Goal: Task Accomplishment & Management: Manage account settings

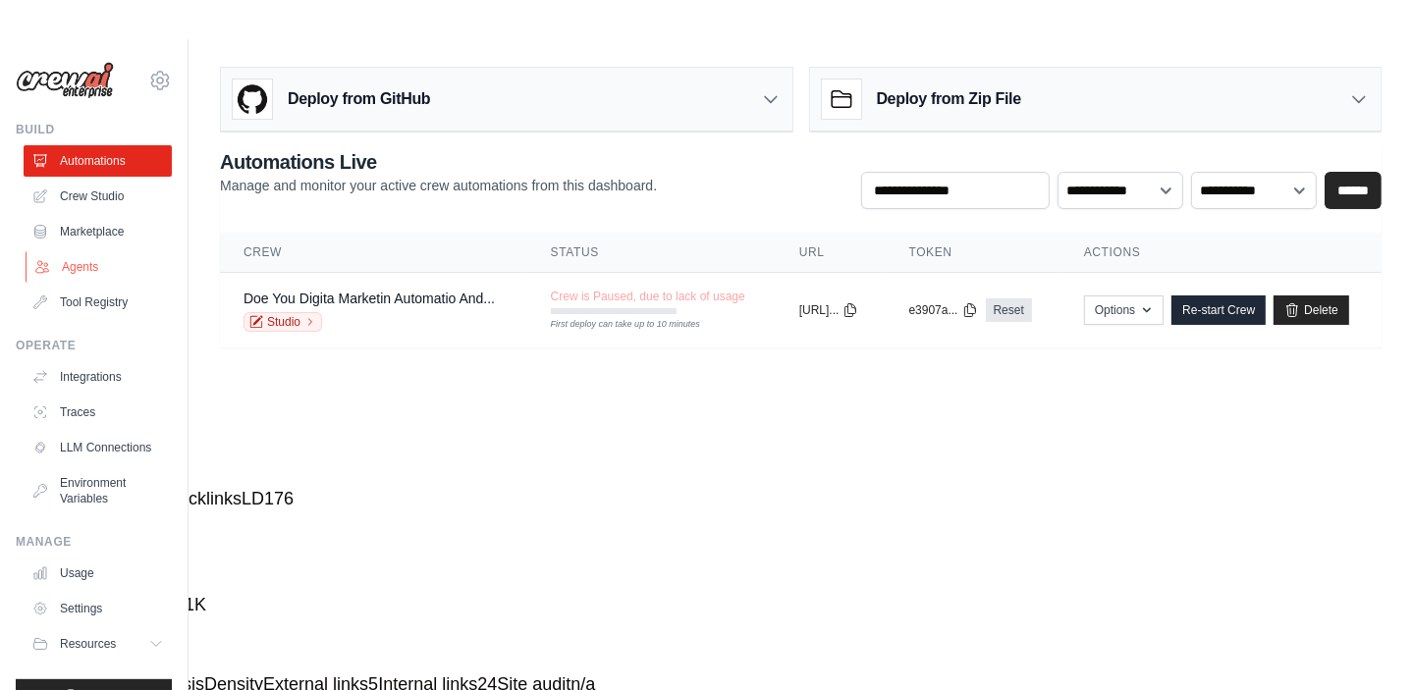
click at [82, 257] on link "Agents" at bounding box center [100, 266] width 148 height 31
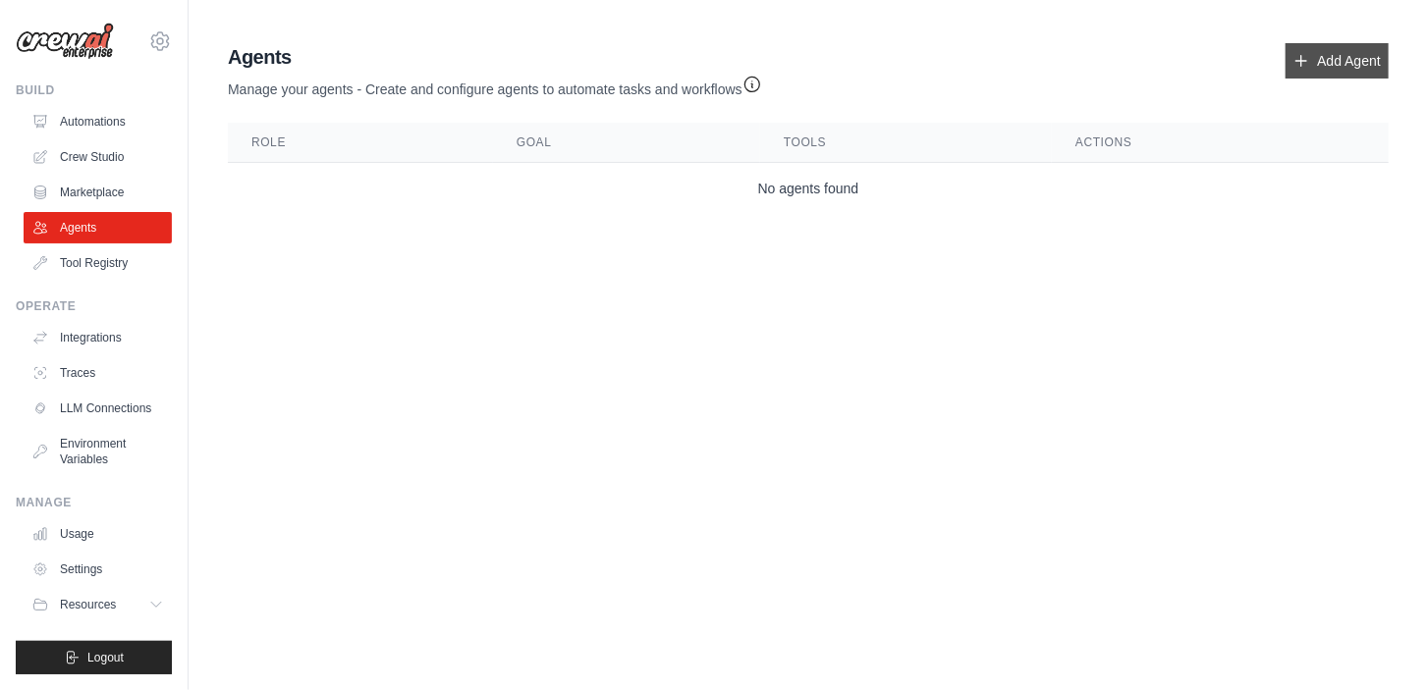
click at [1331, 53] on link "Add Agent" at bounding box center [1336, 60] width 103 height 35
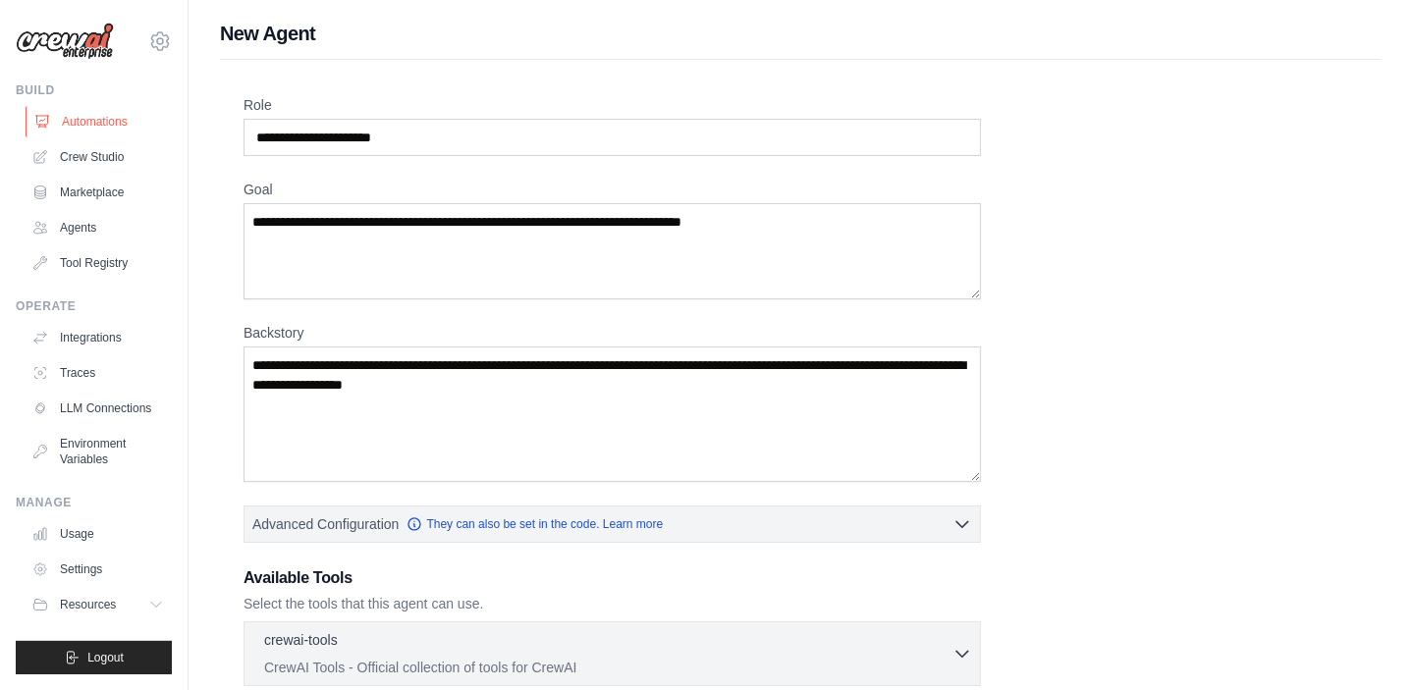
click at [137, 113] on link "Automations" at bounding box center [100, 121] width 148 height 31
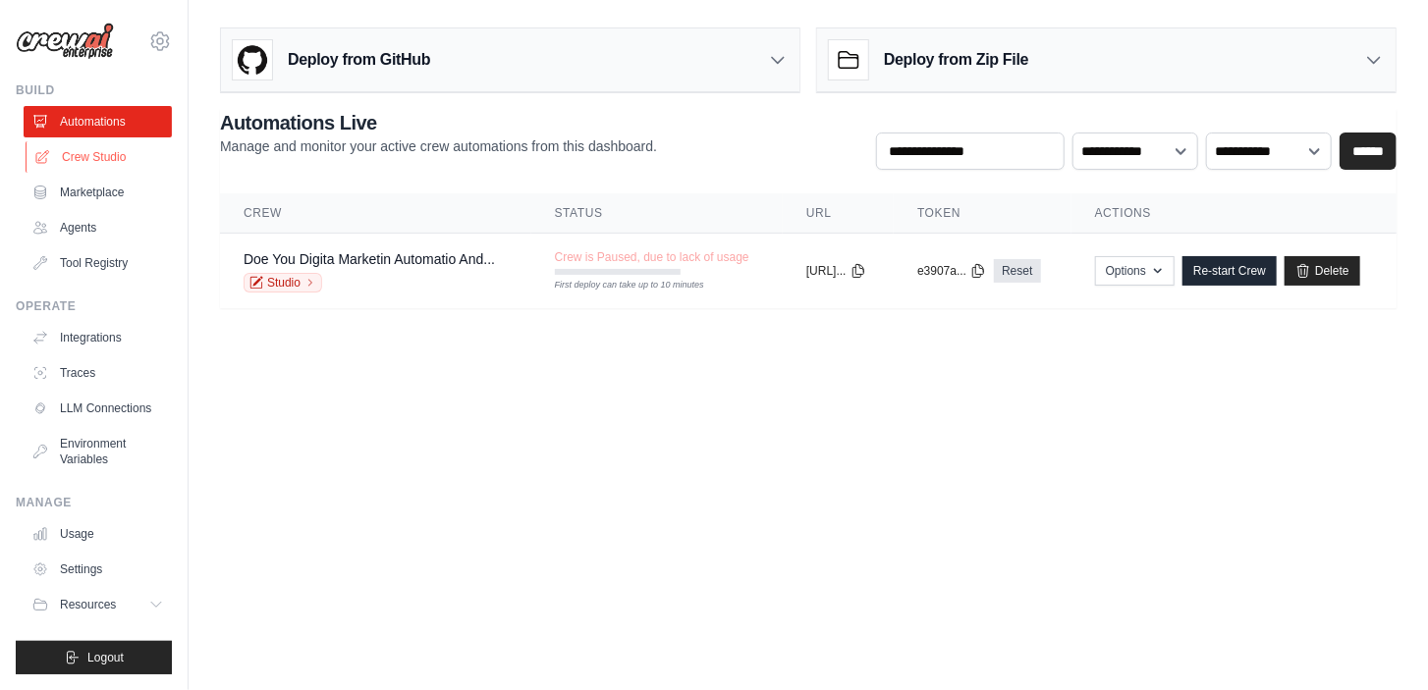
click at [91, 157] on link "Crew Studio" at bounding box center [100, 156] width 148 height 31
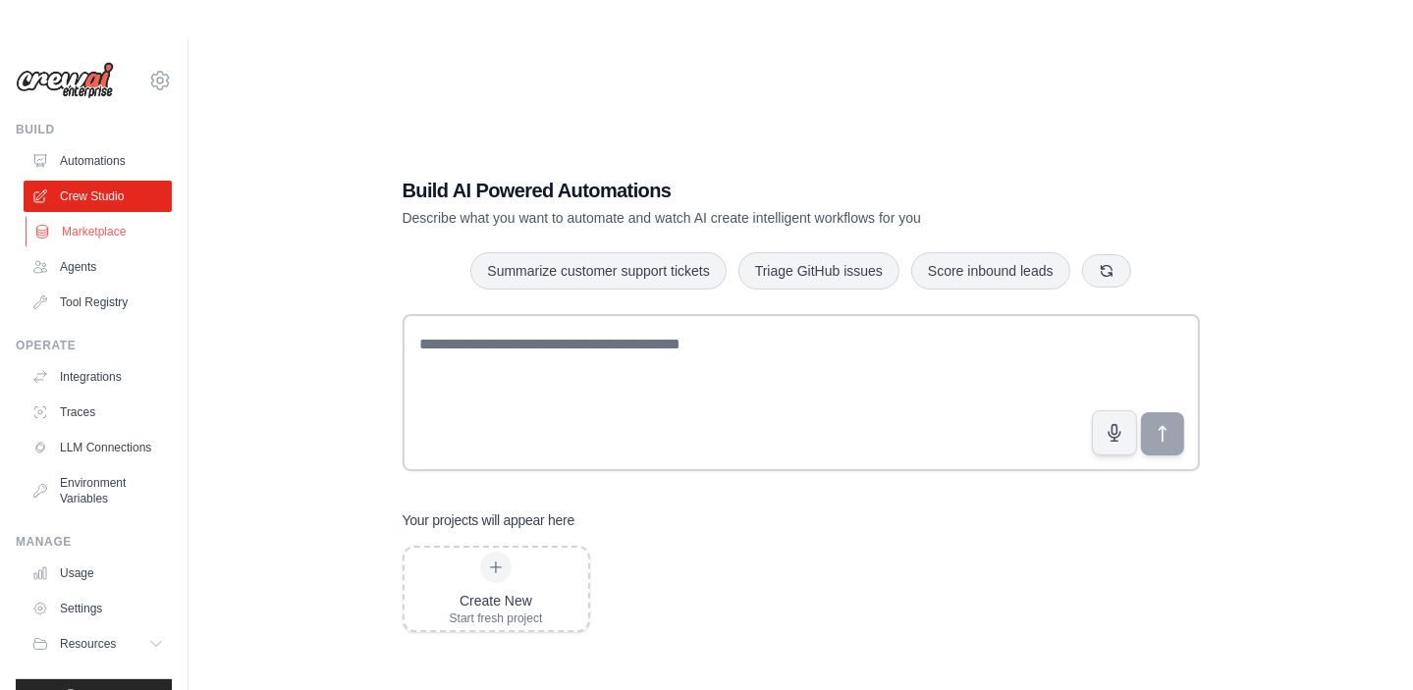
click at [82, 239] on link "Marketplace" at bounding box center [100, 231] width 148 height 31
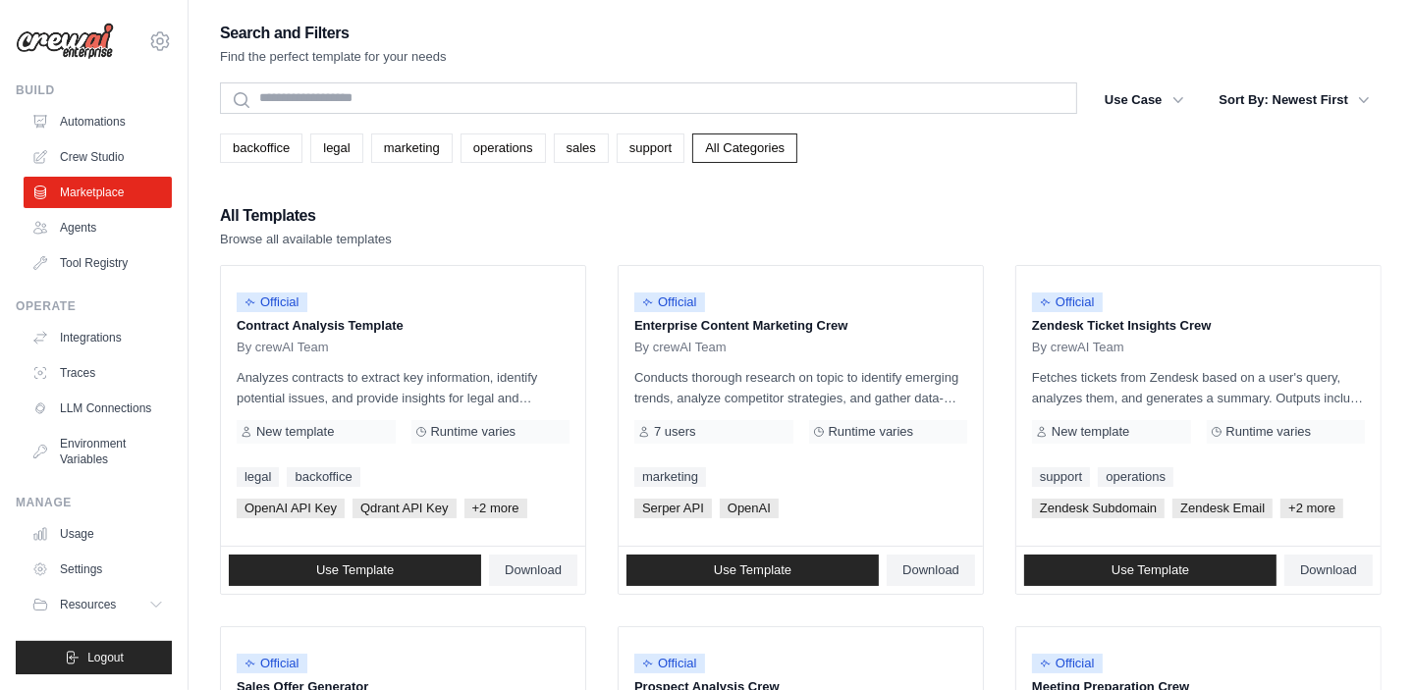
click at [430, 218] on div "All Templates Browse all available templates" at bounding box center [801, 225] width 1162 height 47
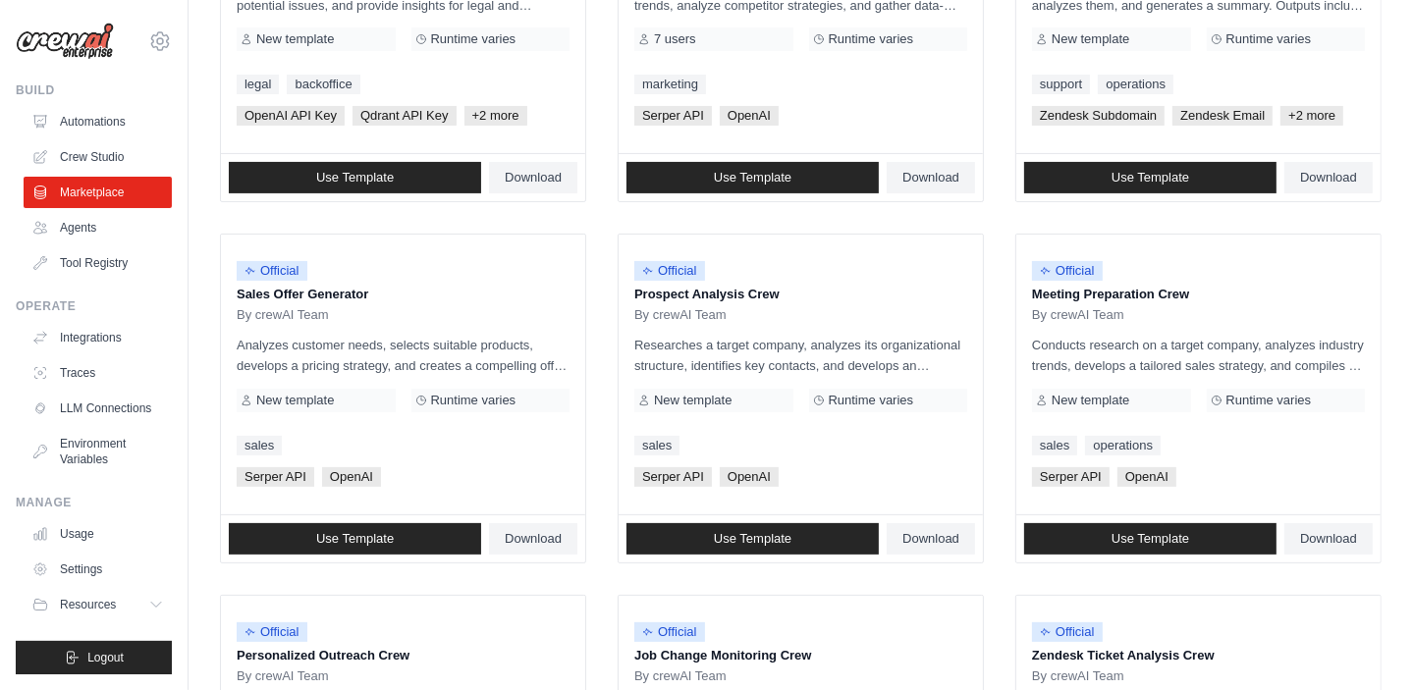
scroll to position [391, 0]
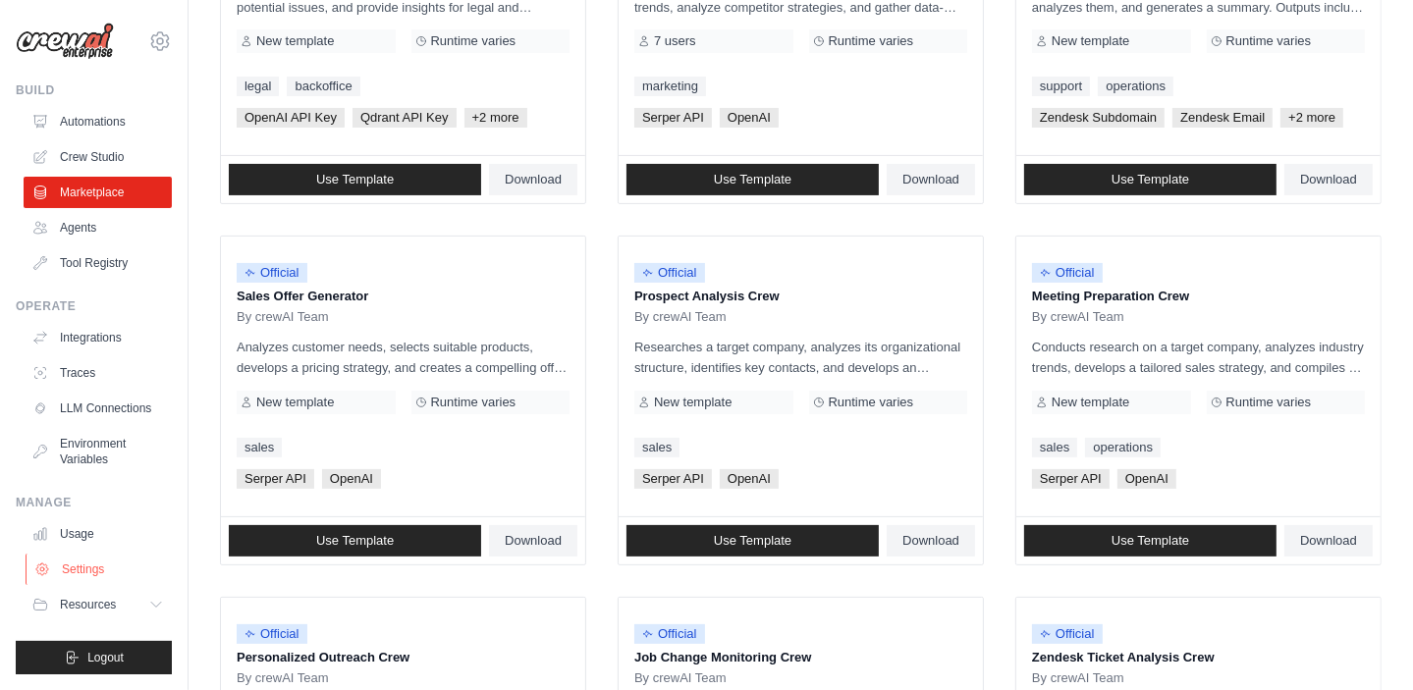
click at [106, 573] on link "Settings" at bounding box center [100, 569] width 148 height 31
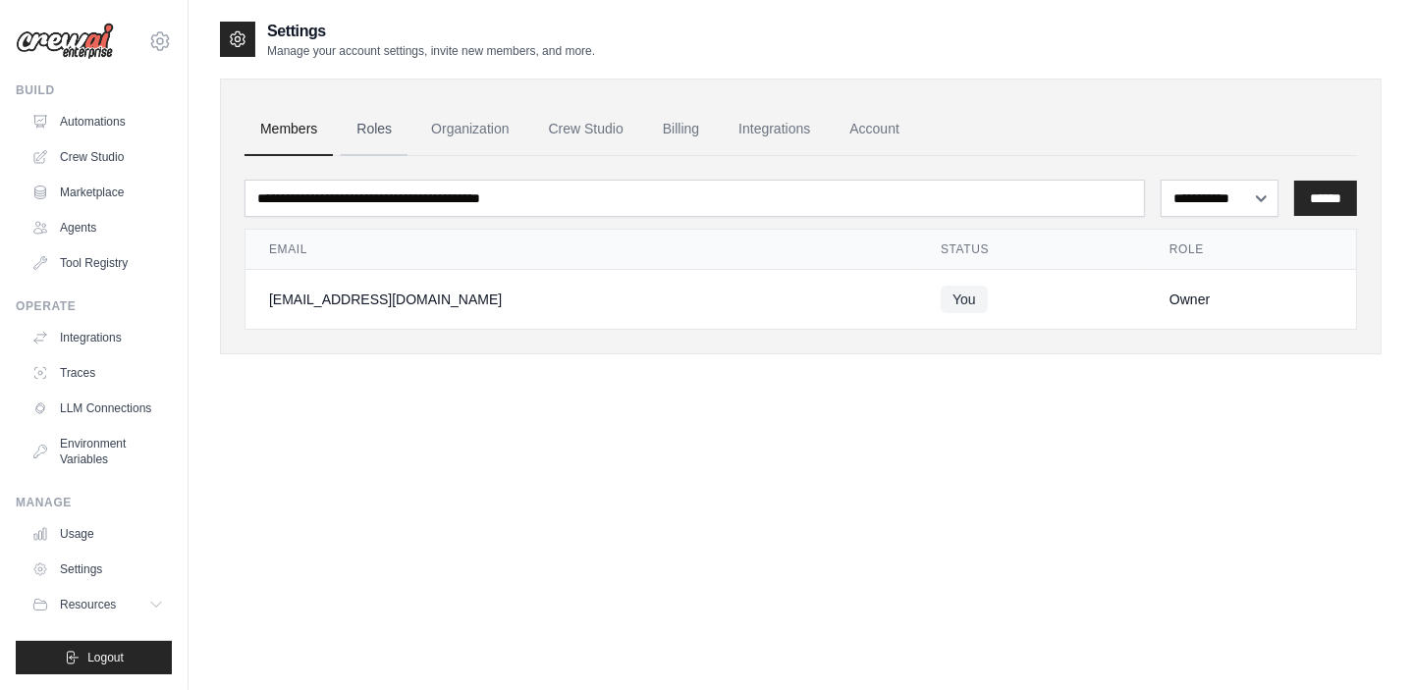
click at [377, 121] on link "Roles" at bounding box center [374, 129] width 67 height 53
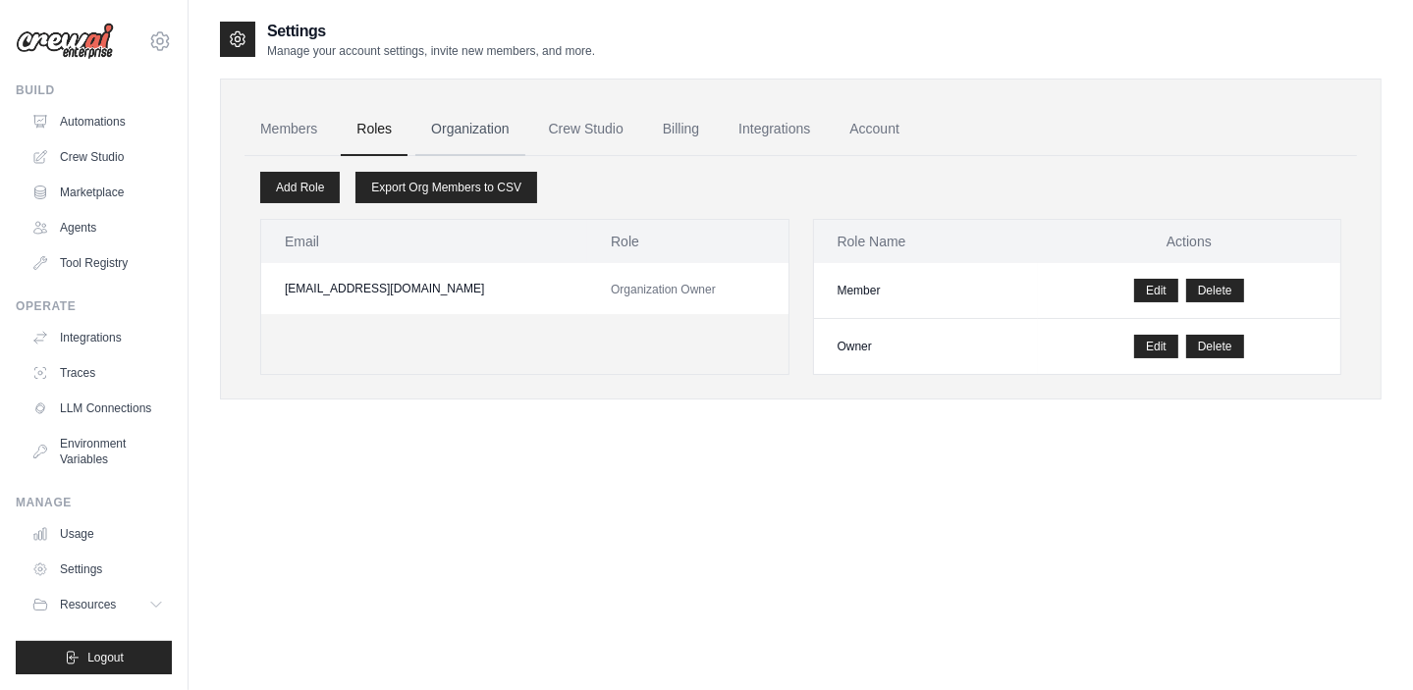
click at [479, 136] on link "Organization" at bounding box center [469, 129] width 109 height 53
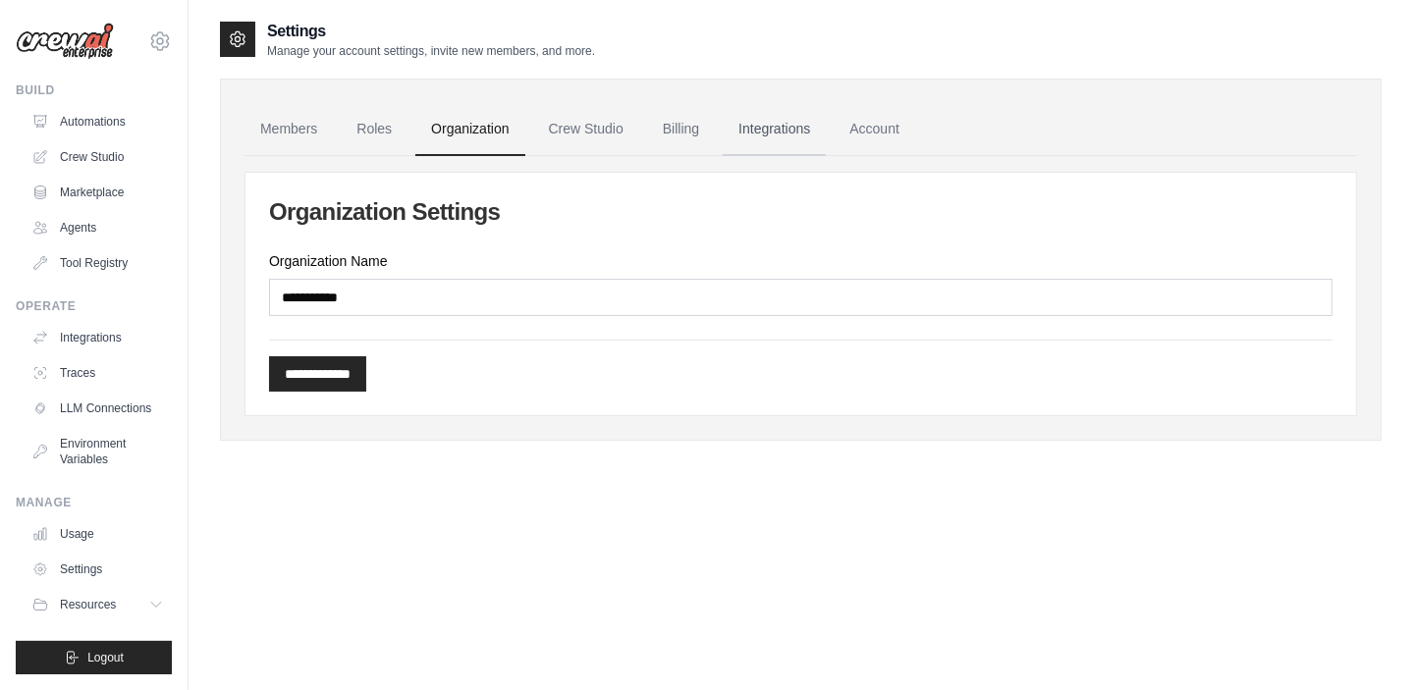
click at [756, 129] on link "Integrations" at bounding box center [774, 129] width 103 height 53
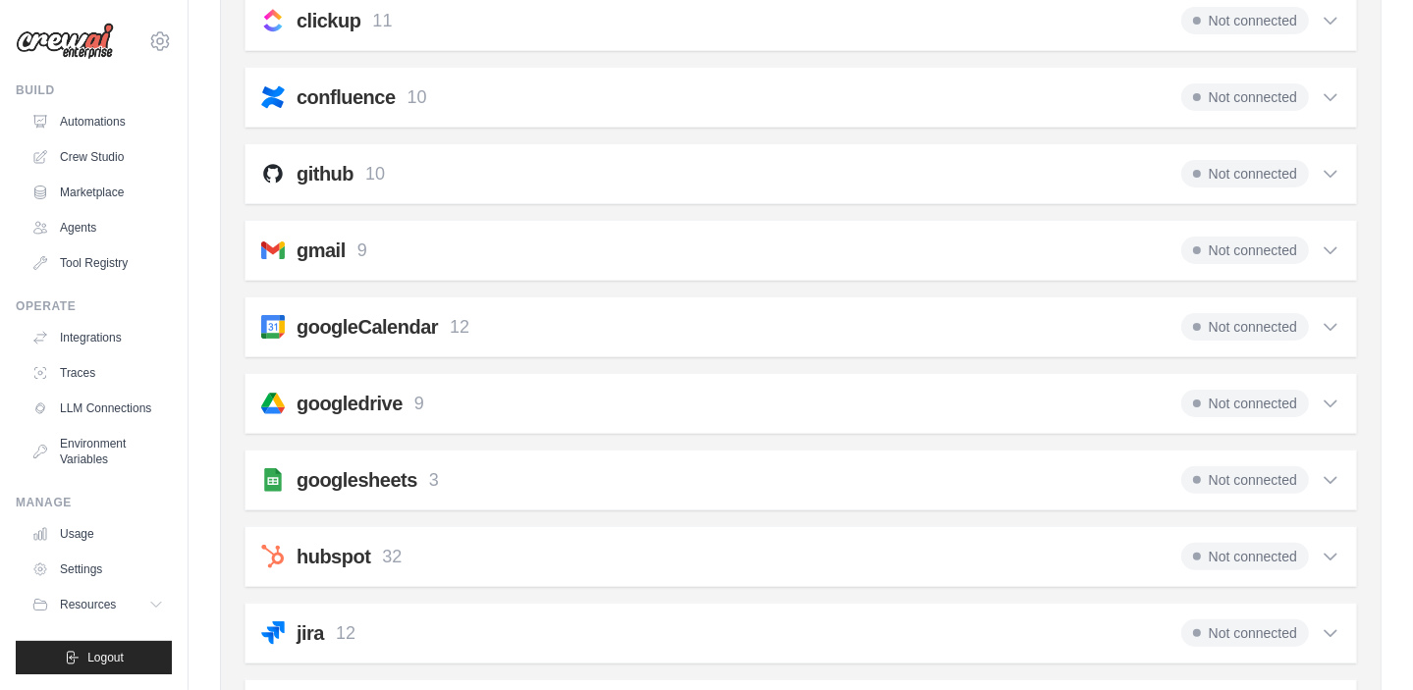
scroll to position [393, 0]
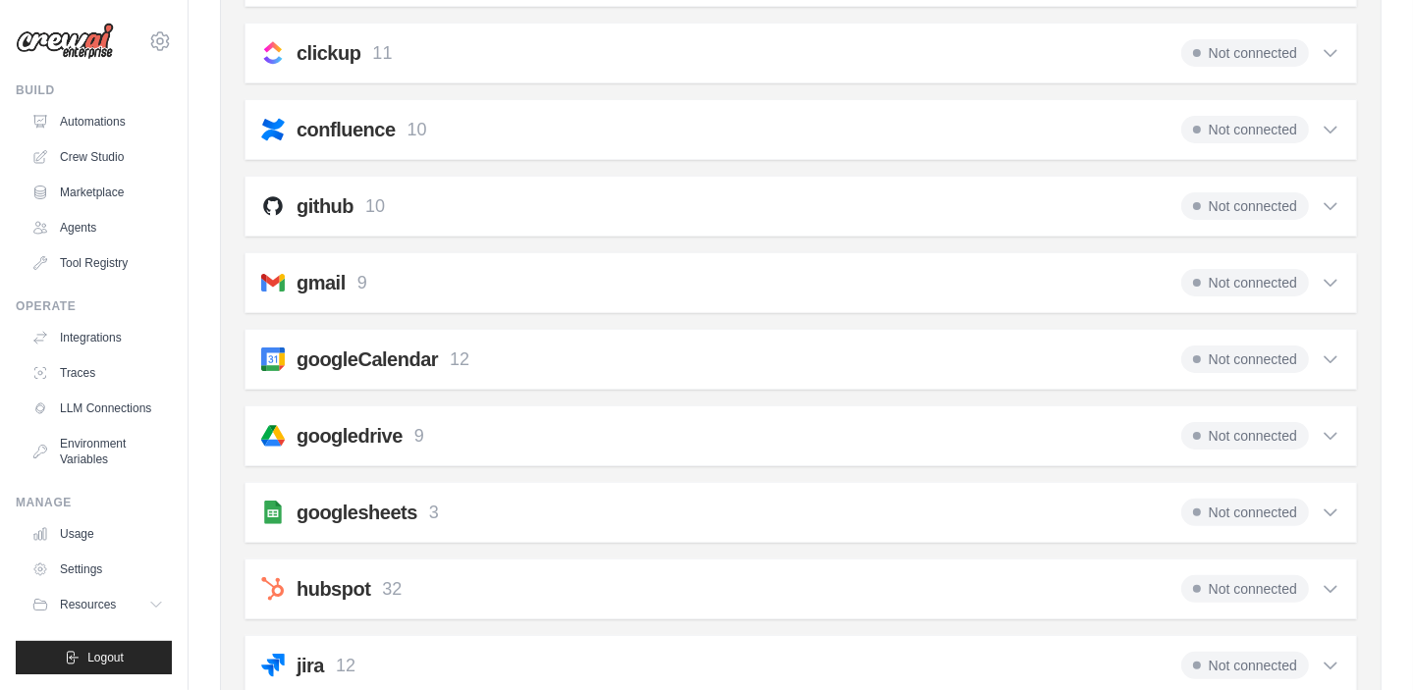
click at [1332, 276] on icon at bounding box center [1331, 283] width 20 height 20
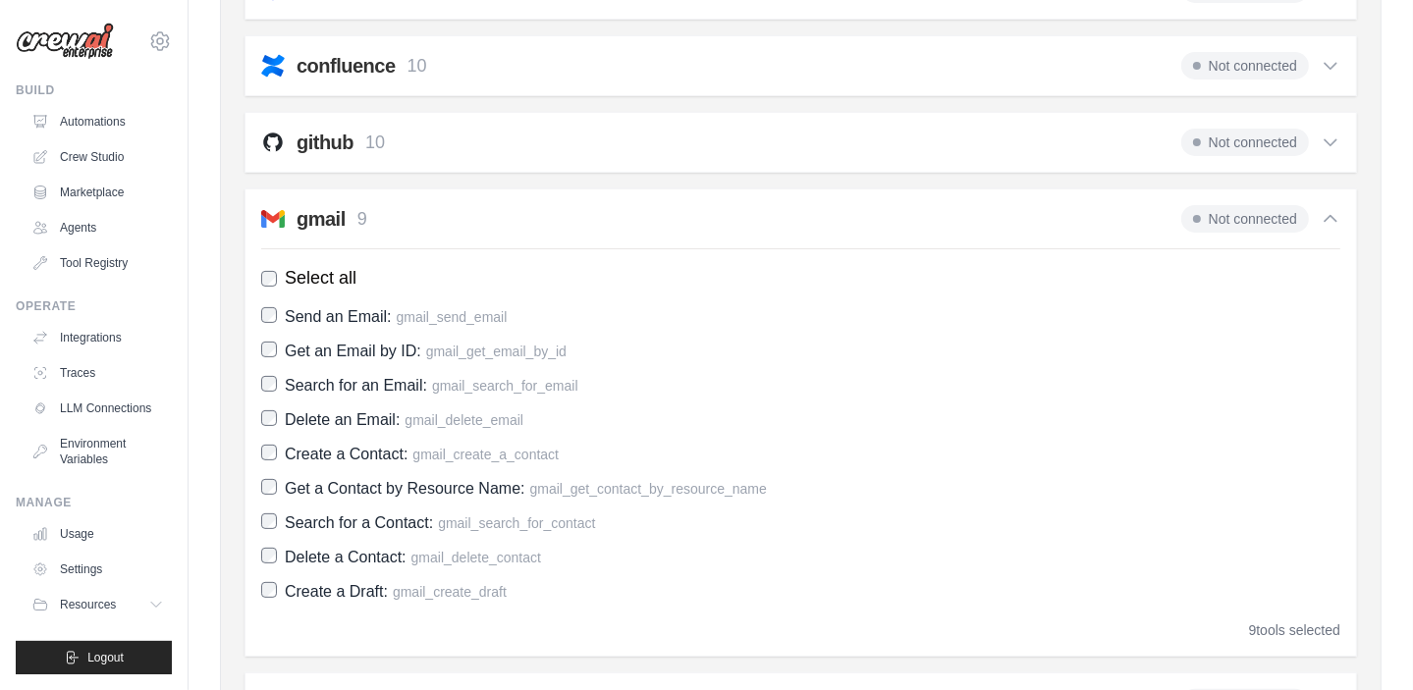
scroll to position [491, 0]
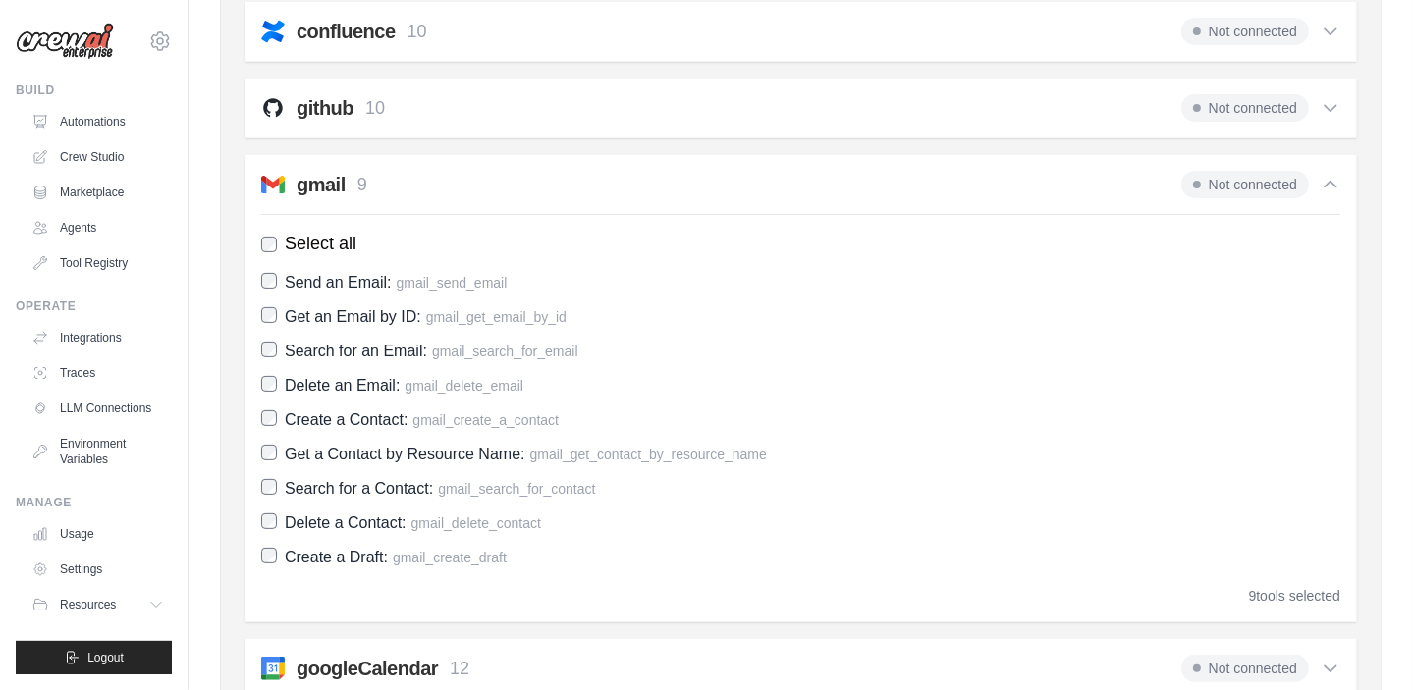
click at [1330, 109] on icon at bounding box center [1331, 108] width 20 height 20
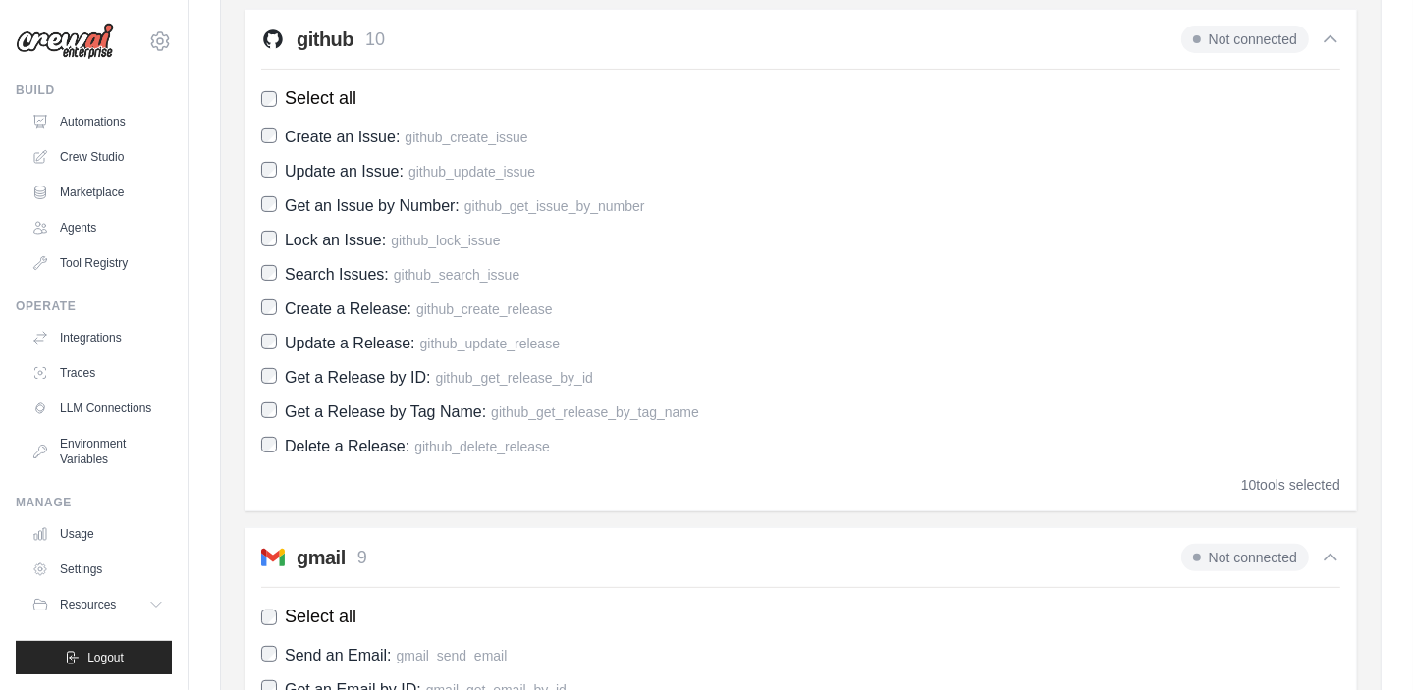
scroll to position [571, 0]
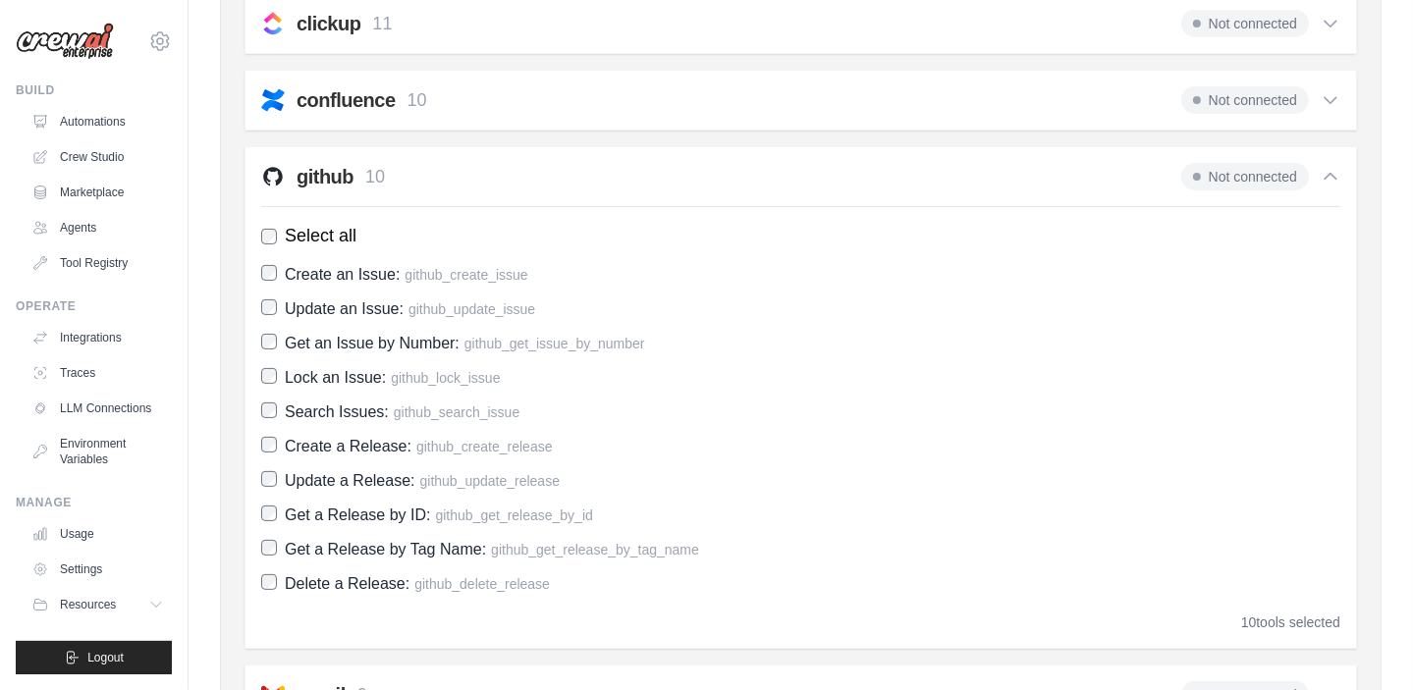
scroll to position [421, 0]
click at [1269, 185] on span "Not connected" at bounding box center [1245, 177] width 128 height 27
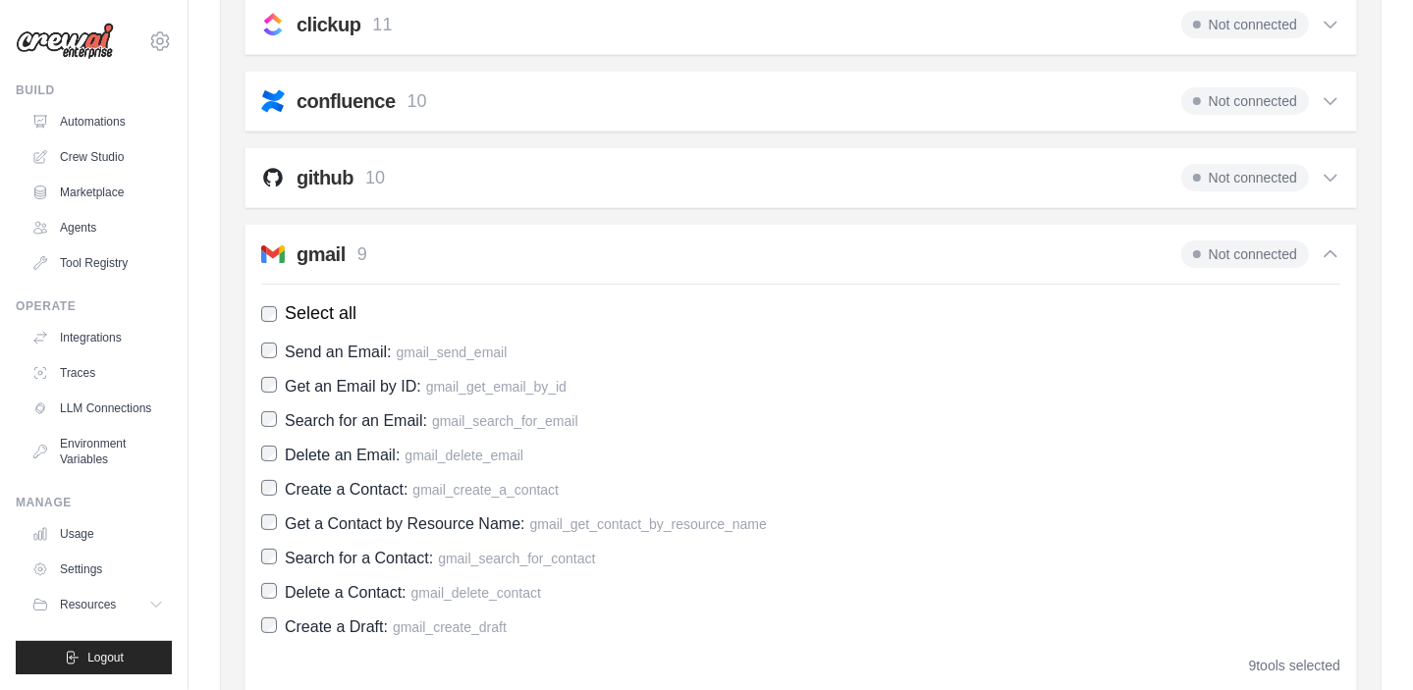
click at [1269, 185] on span "Not connected" at bounding box center [1245, 177] width 128 height 27
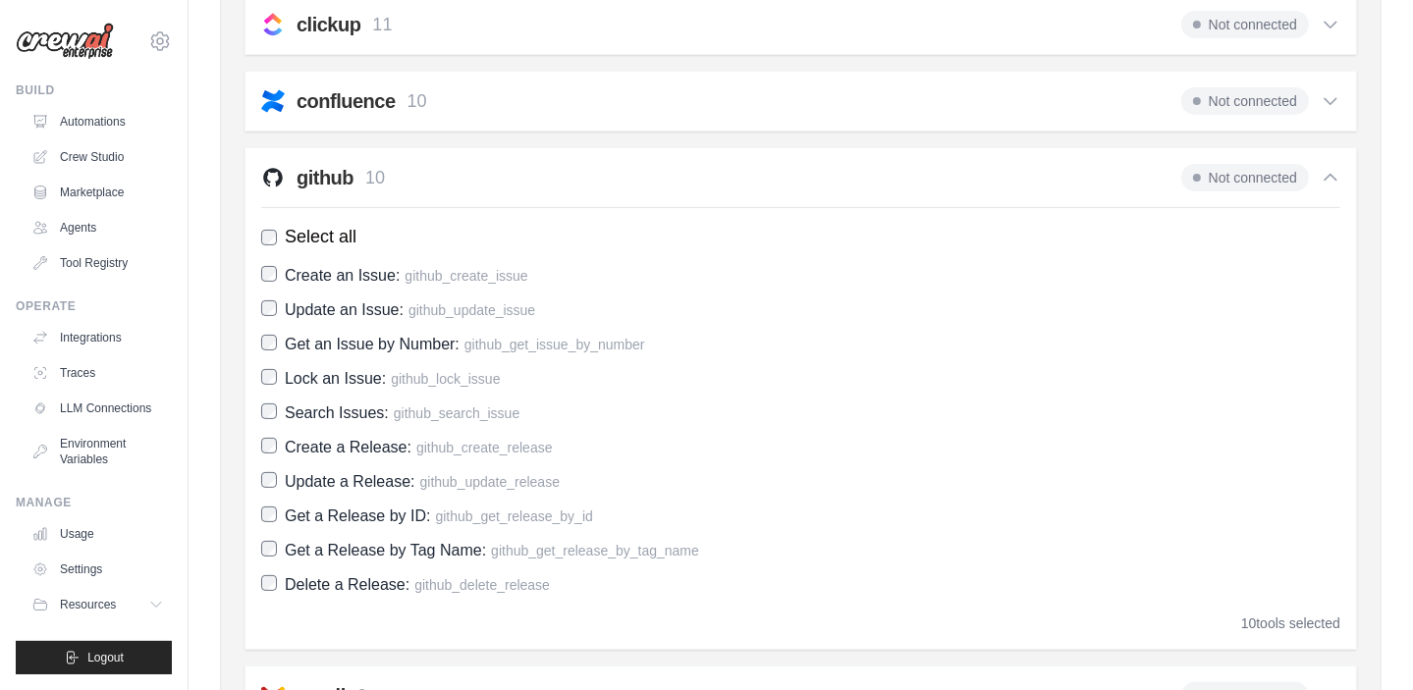
click at [310, 172] on h2 "github" at bounding box center [325, 177] width 57 height 27
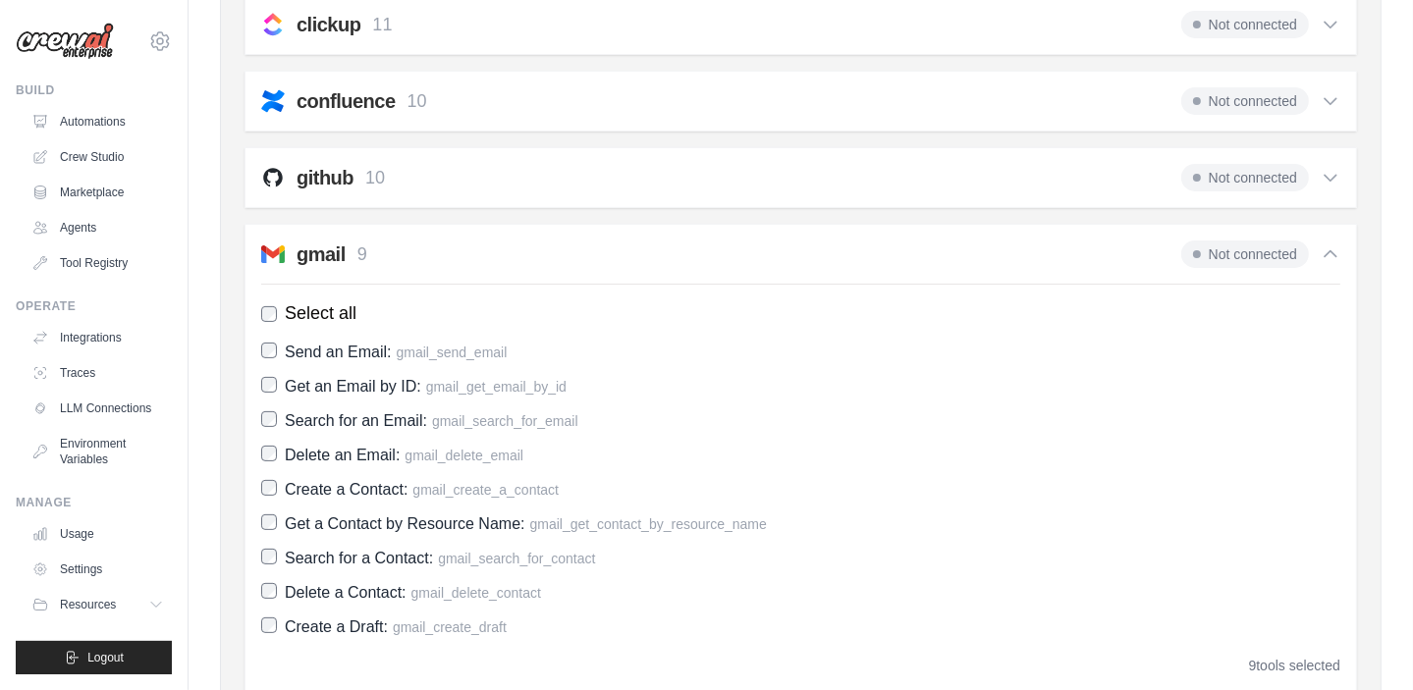
click at [310, 170] on h2 "github" at bounding box center [325, 177] width 57 height 27
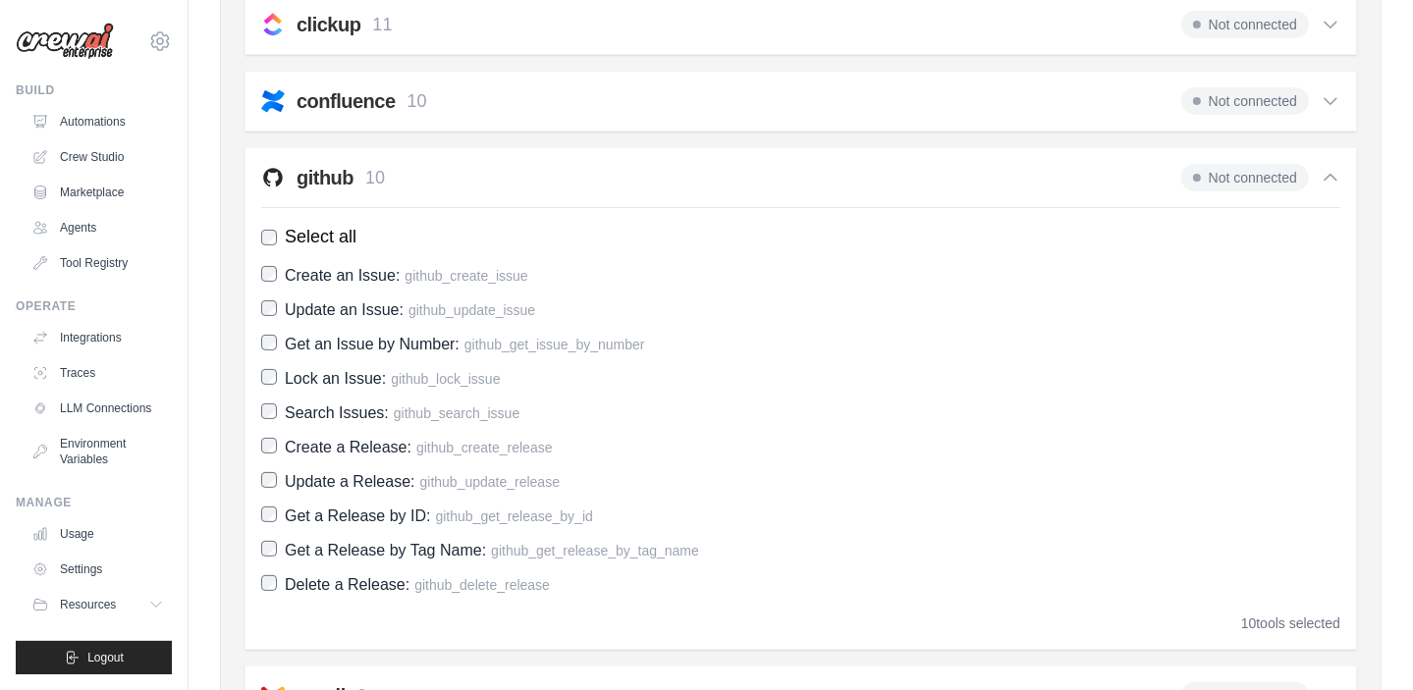
click at [1326, 184] on icon at bounding box center [1331, 178] width 20 height 20
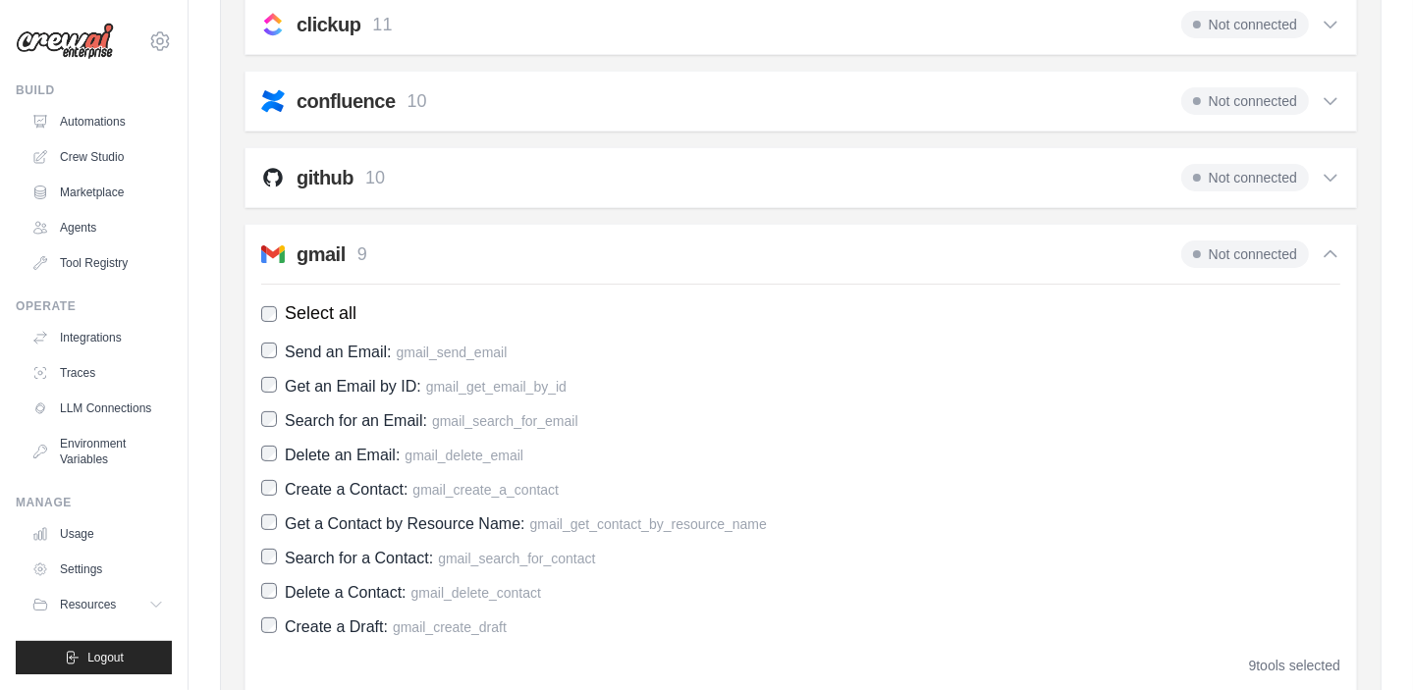
click at [1326, 252] on icon at bounding box center [1331, 254] width 12 height 6
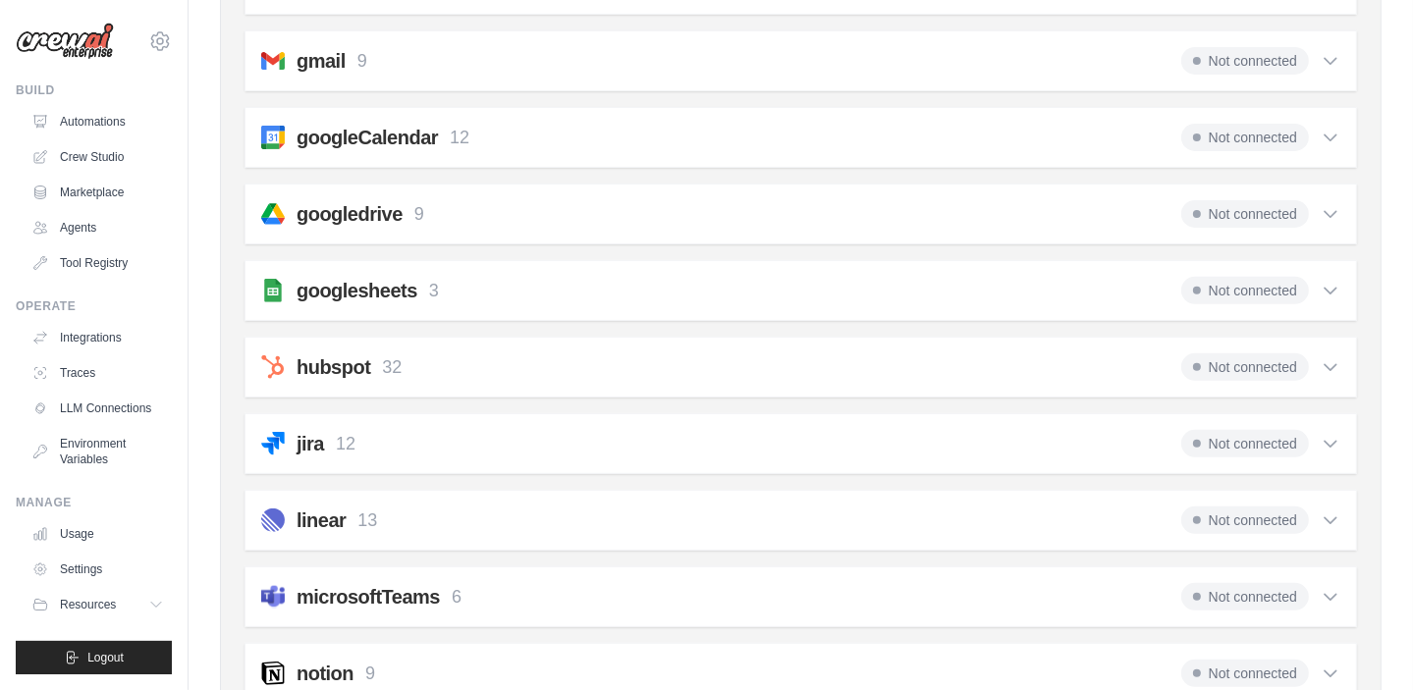
scroll to position [589, 0]
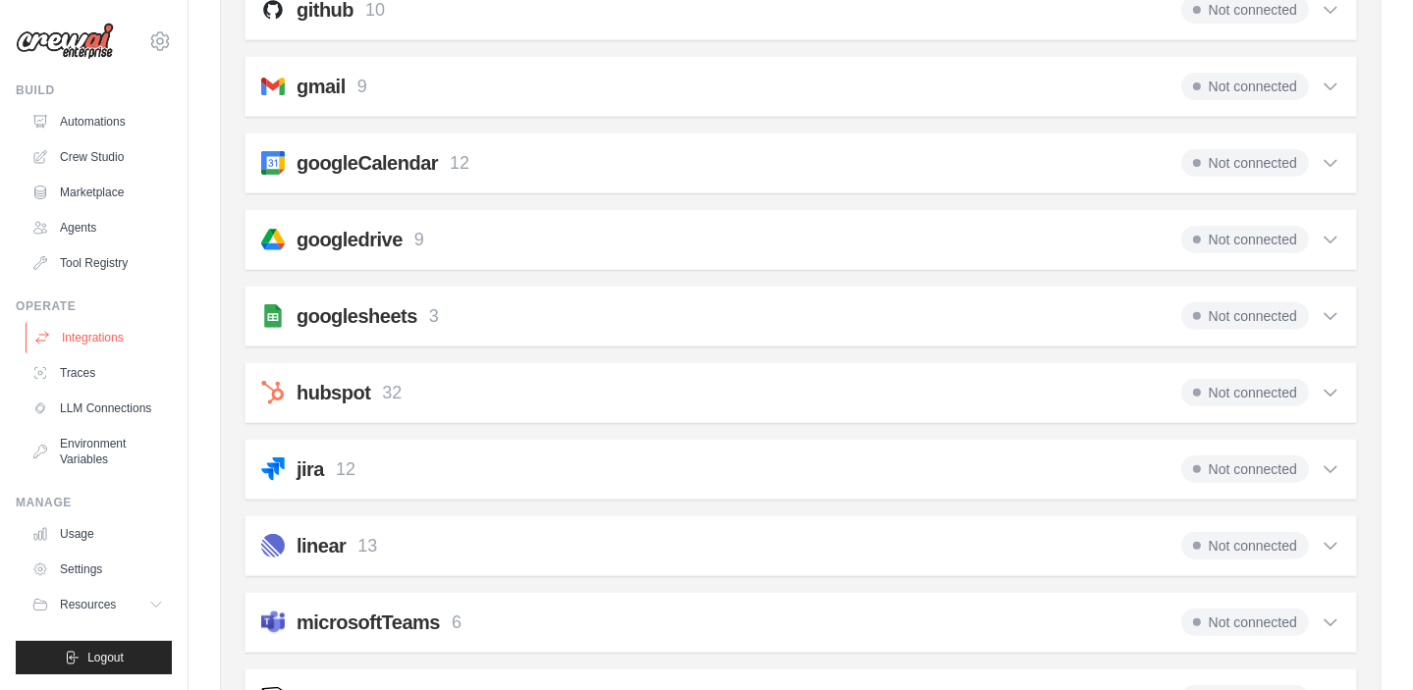
click at [114, 345] on link "Integrations" at bounding box center [100, 337] width 148 height 31
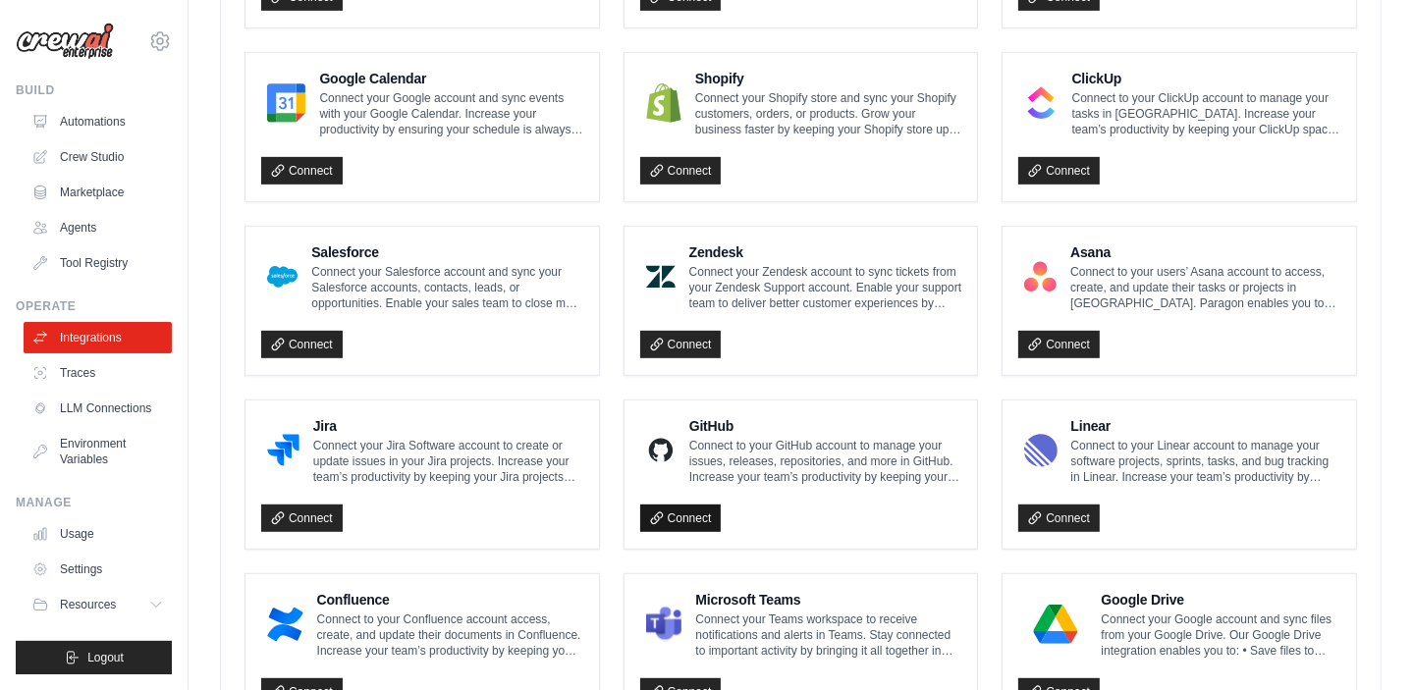
scroll to position [904, 0]
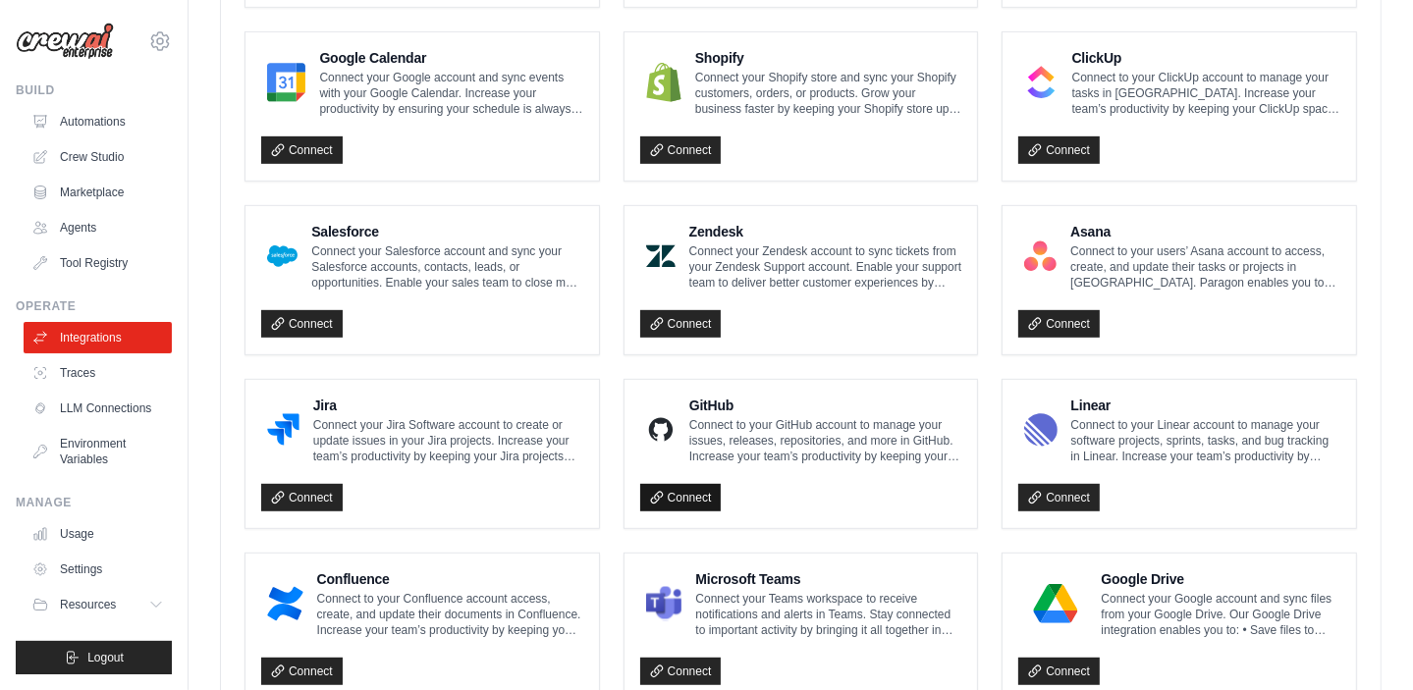
click at [679, 485] on link "Connect" at bounding box center [681, 497] width 82 height 27
click at [680, 495] on link "Connect" at bounding box center [681, 497] width 82 height 27
click at [656, 492] on icon at bounding box center [656, 497] width 11 height 11
click at [656, 491] on icon at bounding box center [657, 498] width 14 height 14
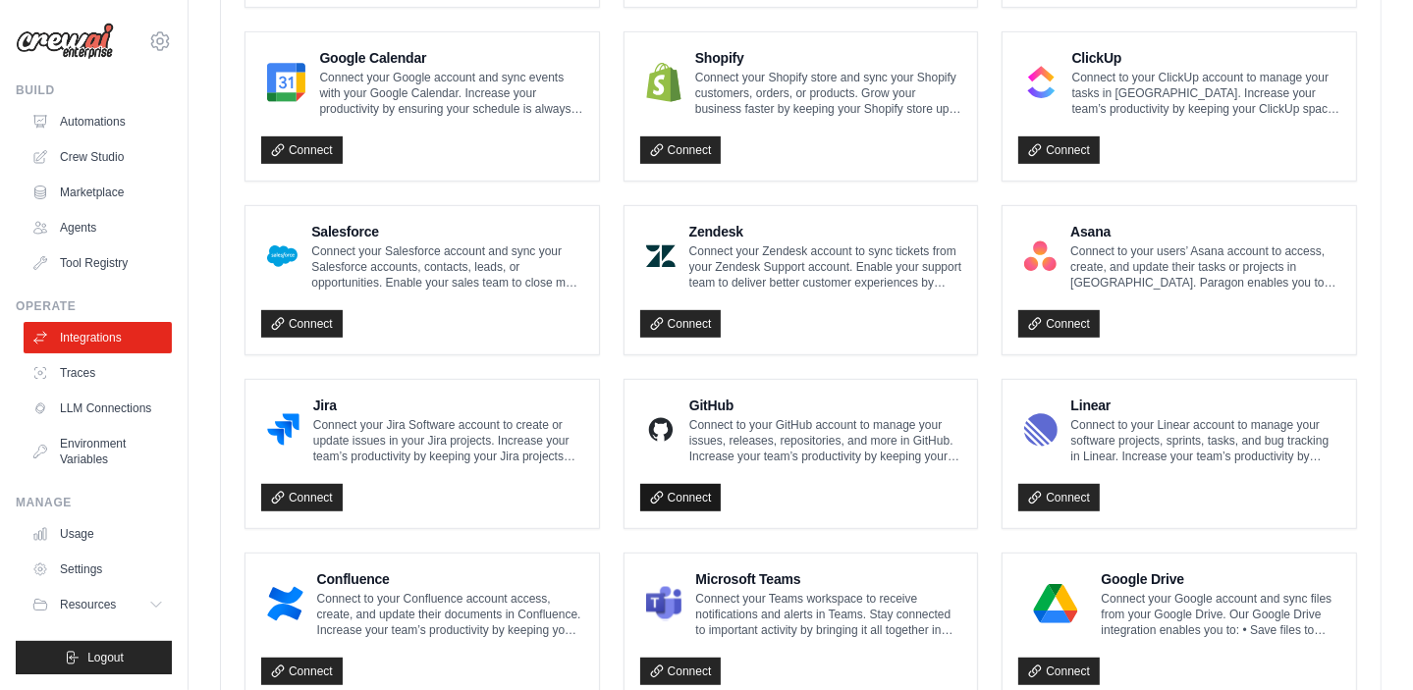
click at [656, 491] on icon at bounding box center [657, 498] width 14 height 14
click at [782, 403] on h4 "GitHub" at bounding box center [825, 406] width 273 height 20
click at [716, 409] on h4 "GitHub" at bounding box center [825, 406] width 273 height 20
drag, startPoint x: 625, startPoint y: 434, endPoint x: 637, endPoint y: 426, distance: 15.0
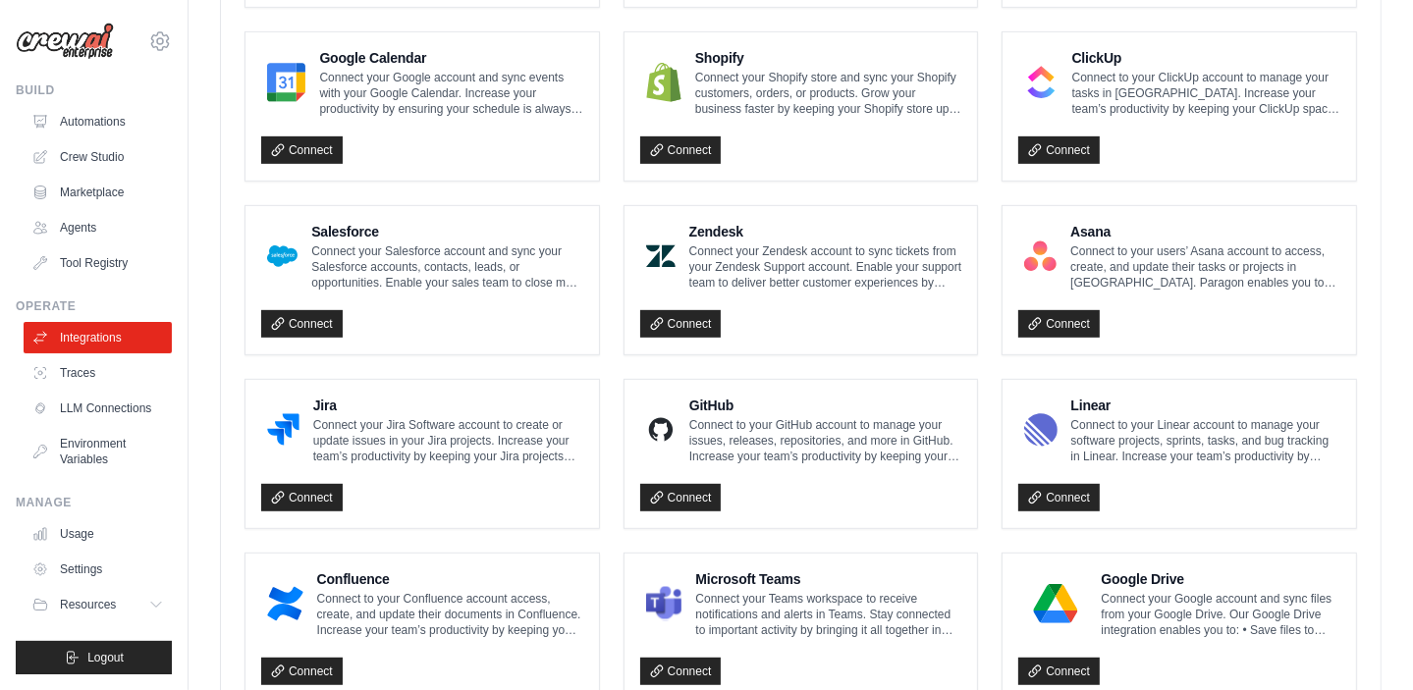
click at [628, 433] on div "GitHub Connect to your GitHub account to manage your issues, releases, reposito…" at bounding box center [802, 454] width 354 height 148
click at [646, 424] on img at bounding box center [660, 429] width 29 height 39
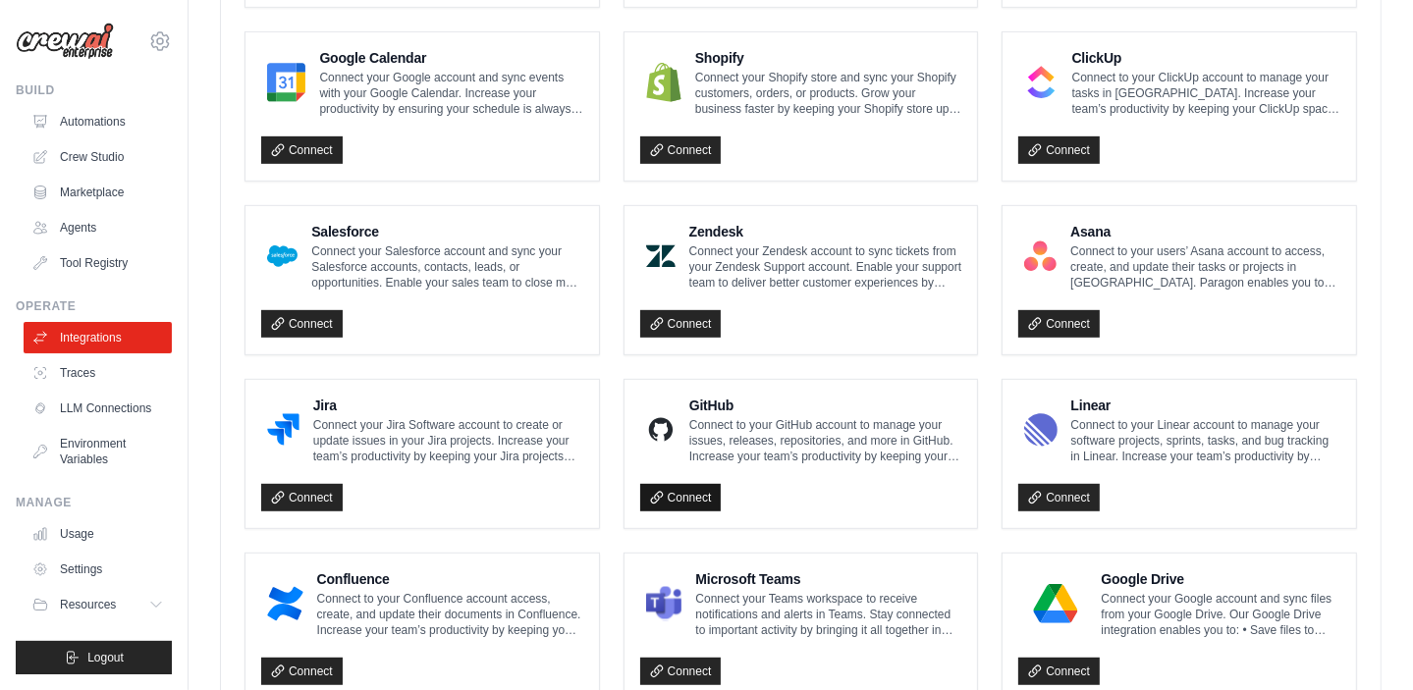
click at [669, 494] on link "Connect" at bounding box center [681, 497] width 82 height 27
click at [808, 474] on div "Connect" at bounding box center [801, 492] width 322 height 40
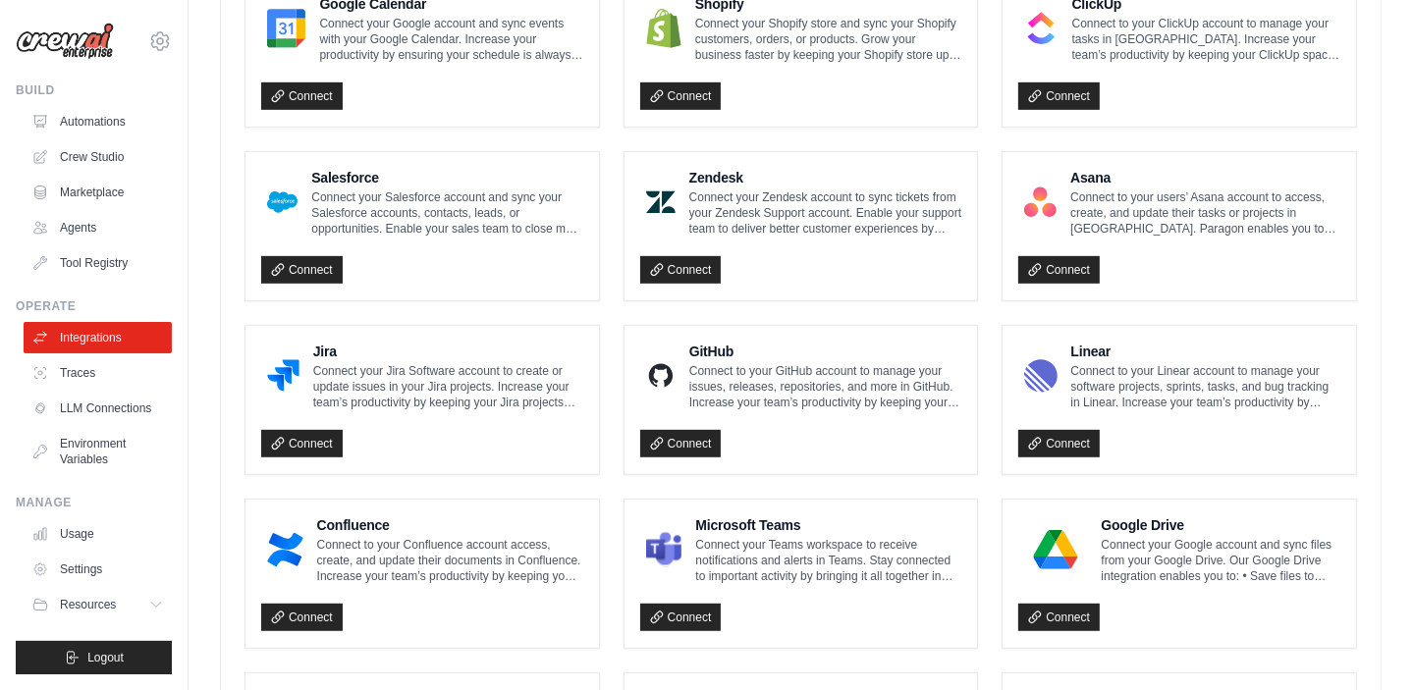
scroll to position [955, 0]
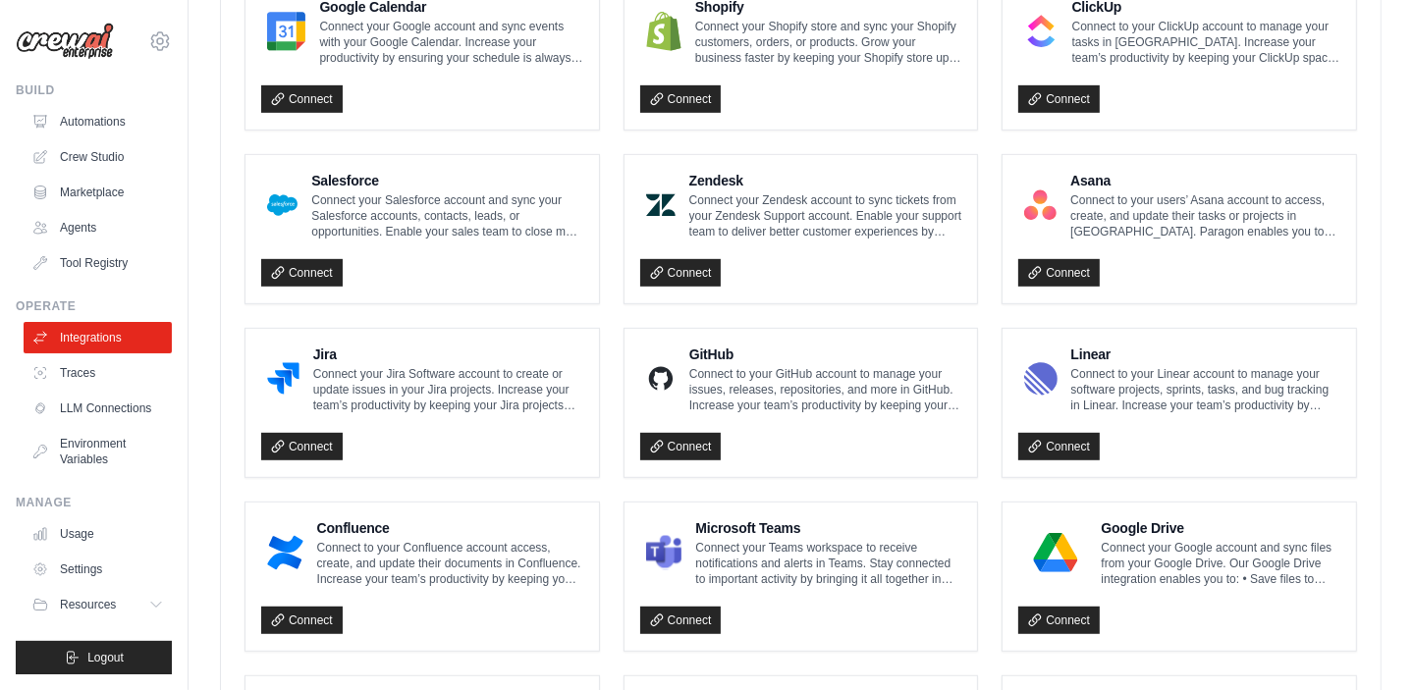
click at [851, 377] on p "Connect to your GitHub account to manage your issues, releases, repositories, a…" at bounding box center [825, 389] width 273 height 47
click at [657, 433] on link "Connect" at bounding box center [681, 446] width 82 height 27
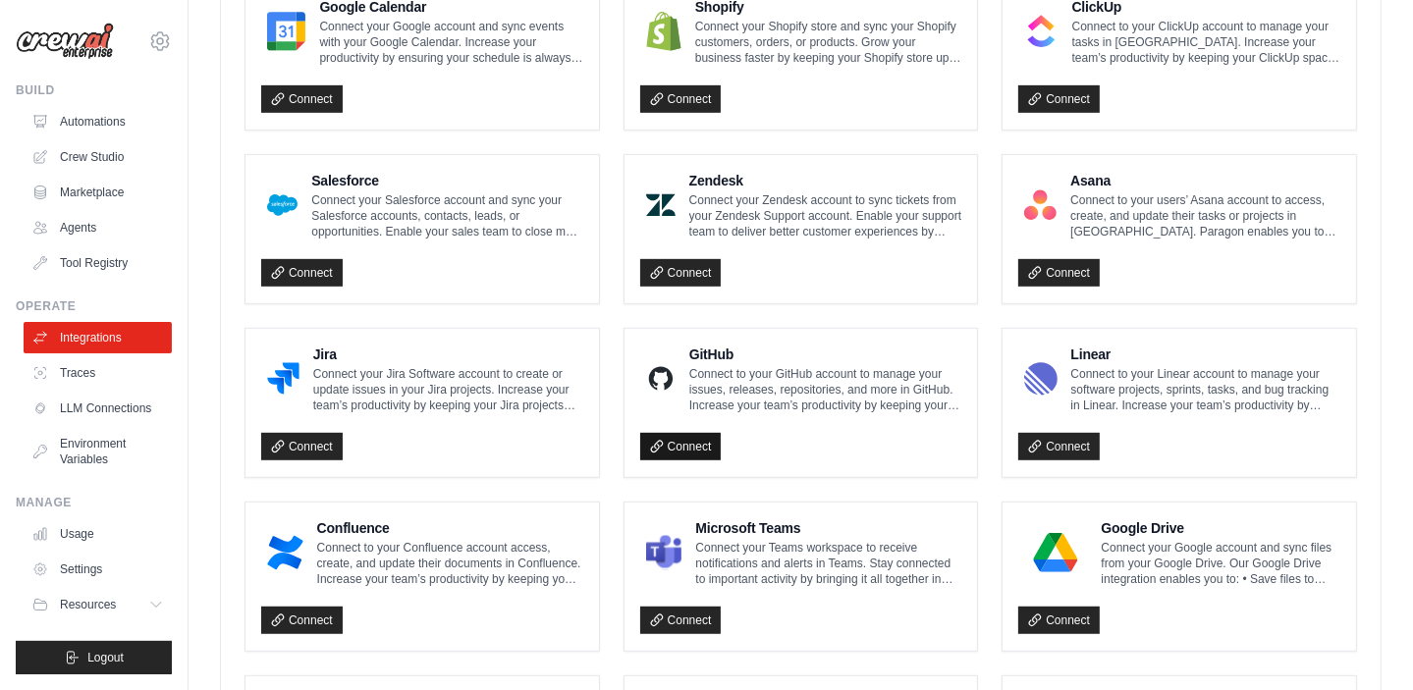
click at [651, 448] on icon at bounding box center [657, 447] width 14 height 14
click at [653, 421] on div "Connect" at bounding box center [801, 441] width 322 height 40
click at [693, 349] on h4 "GitHub" at bounding box center [825, 355] width 273 height 20
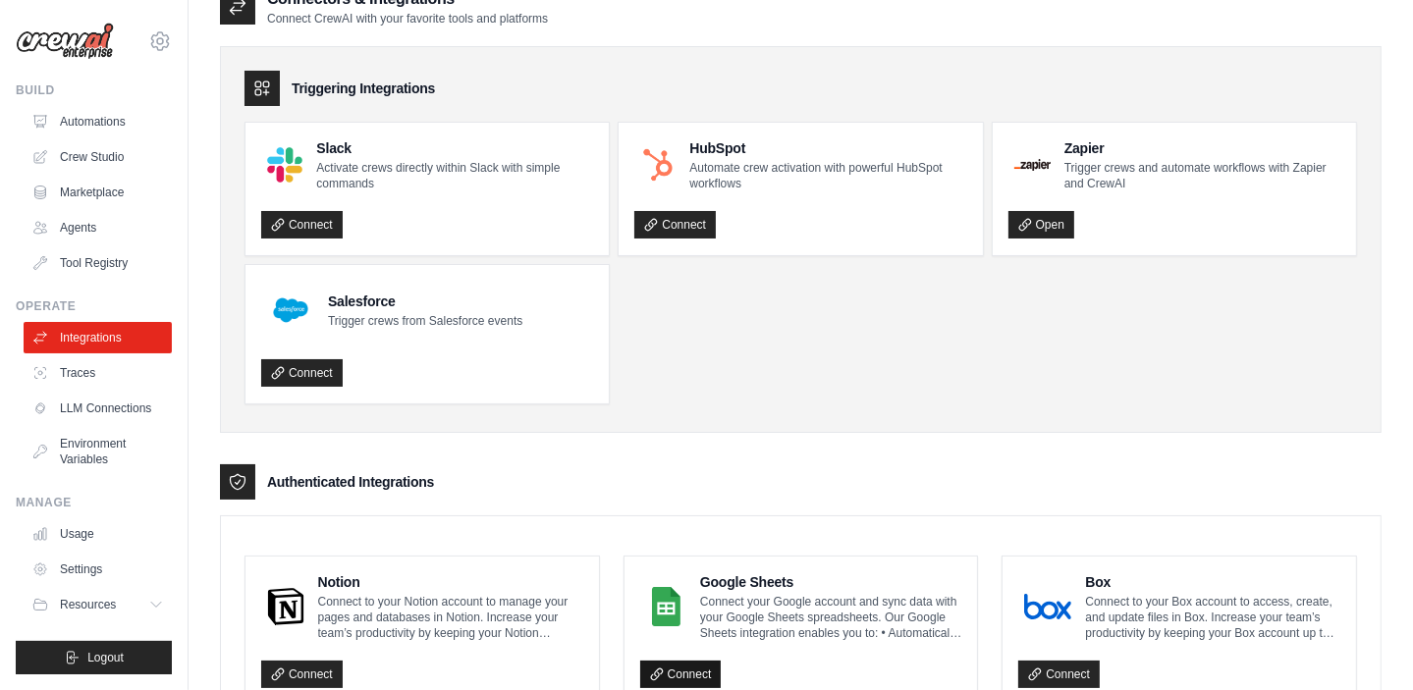
scroll to position [0, 0]
